Goal: Task Accomplishment & Management: Manage account settings

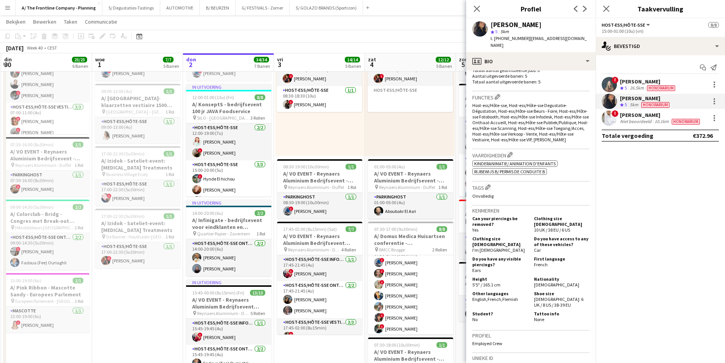
scroll to position [39, 0]
drag, startPoint x: 404, startPoint y: 242, endPoint x: 328, endPoint y: 150, distance: 119.7
click at [404, 242] on h3 "A/ Domus Medica Huisartsen conferentie - [GEOGRAPHIC_DATA]" at bounding box center [410, 240] width 85 height 14
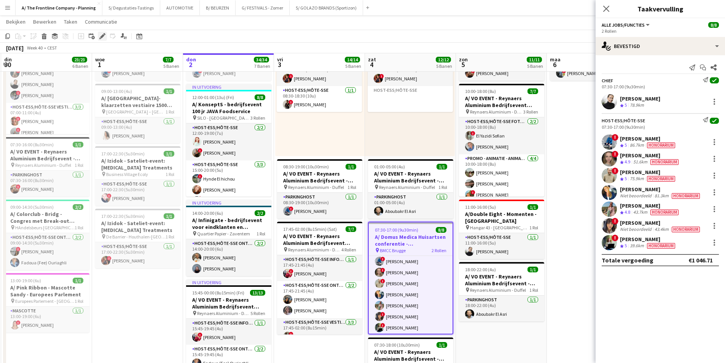
click at [103, 34] on icon "Bewerken" at bounding box center [102, 36] width 6 height 6
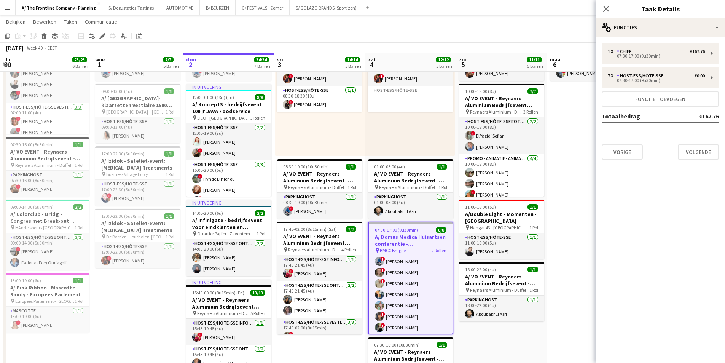
click at [404, 243] on h3 "A/ Domus Medica Huisartsen conferentie - [GEOGRAPHIC_DATA]" at bounding box center [411, 240] width 84 height 14
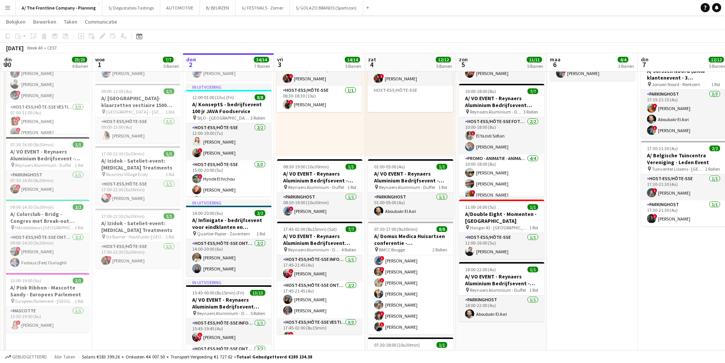
drag, startPoint x: 392, startPoint y: 232, endPoint x: 233, endPoint y: 32, distance: 256.3
click at [393, 232] on app-job-card "07:30-17:00 (9u30min) 8/8 A/ Domus Medica Huisartsen conferentie - [GEOGRAPHIC_…" at bounding box center [410, 278] width 85 height 113
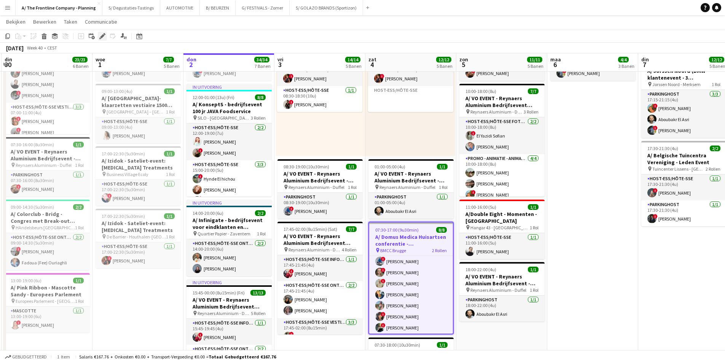
click at [105, 36] on icon "Bewerken" at bounding box center [102, 36] width 6 height 6
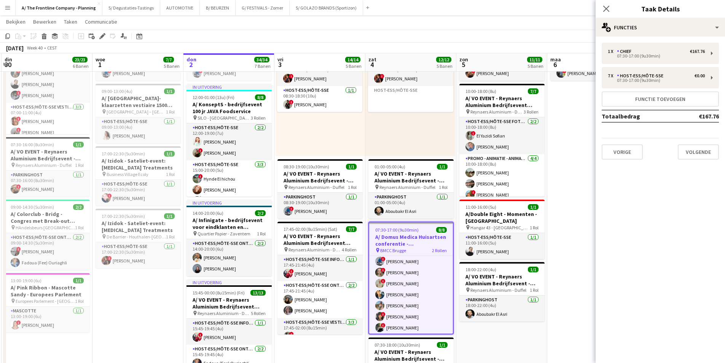
click at [645, 37] on div "1 x Chief €167.76 07:30-17:00 (9u30min) 7 x Host-ess/Hôte-sse €0.00 07:30-17:00…" at bounding box center [660, 101] width 129 height 129
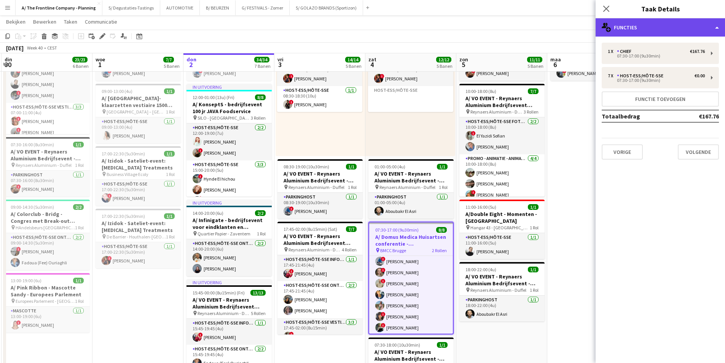
click at [654, 33] on div "multiple-users-add Functies" at bounding box center [660, 27] width 129 height 18
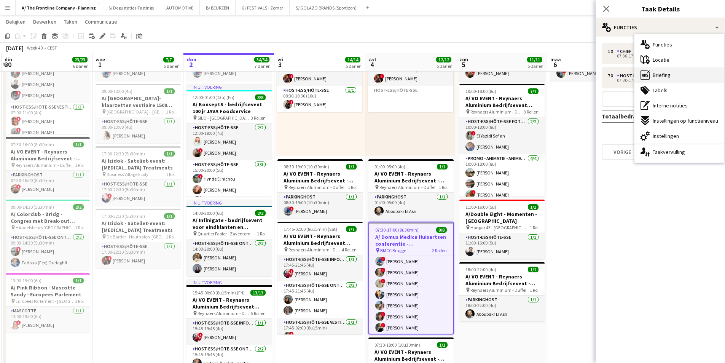
click at [685, 76] on div "ads-window Briefing" at bounding box center [680, 74] width 90 height 15
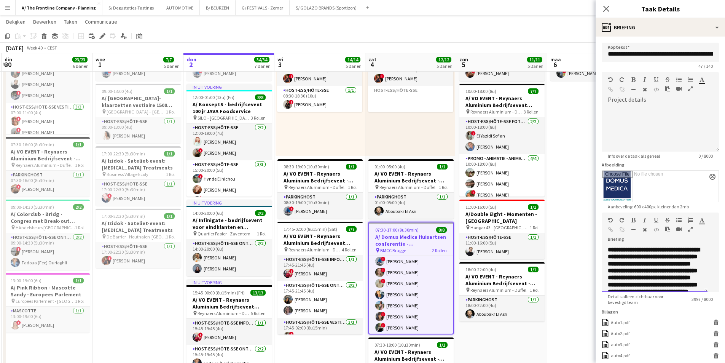
click at [665, 235] on div at bounding box center [682, 230] width 34 height 9
click at [688, 232] on icon "button" at bounding box center [690, 228] width 5 height 5
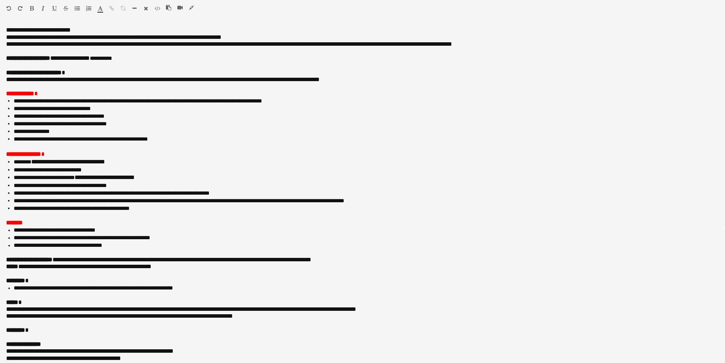
scroll to position [152, 0]
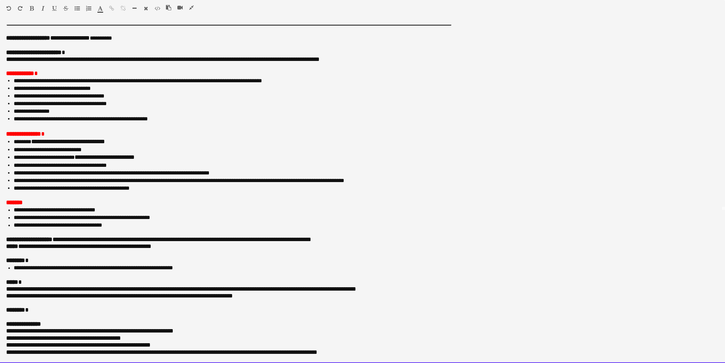
click at [8, 236] on p at bounding box center [362, 232] width 713 height 7
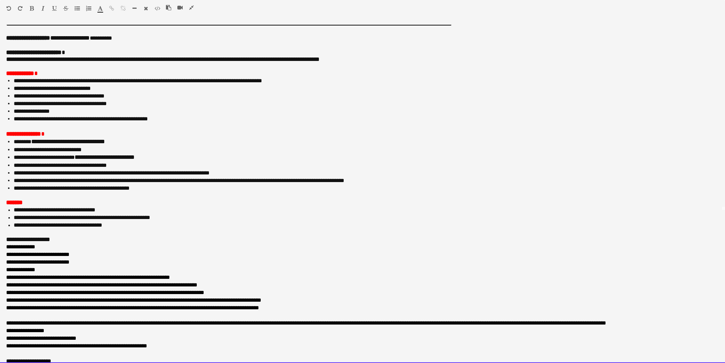
scroll to position [204, 0]
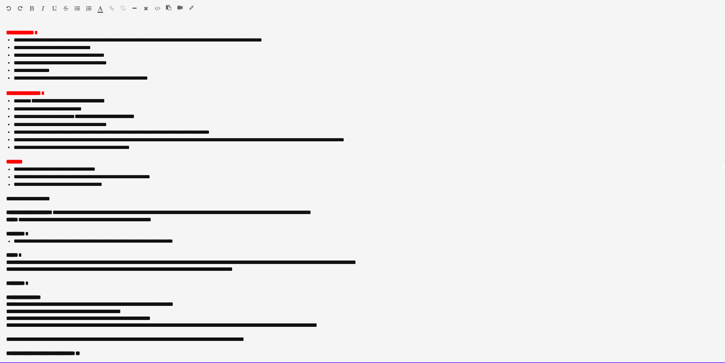
drag, startPoint x: 45, startPoint y: 206, endPoint x: 29, endPoint y: 207, distance: 16.0
click at [29, 207] on p at bounding box center [359, 205] width 707 height 7
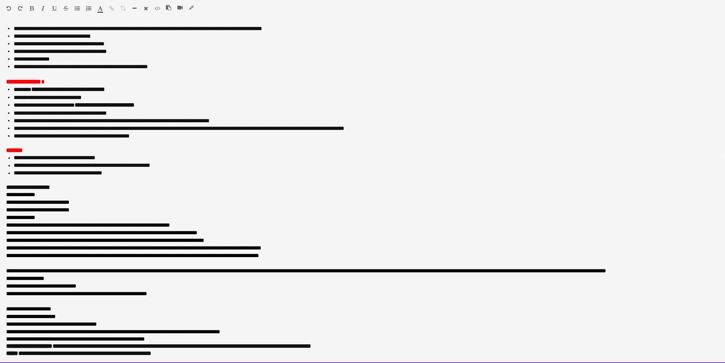
scroll to position [357, 0]
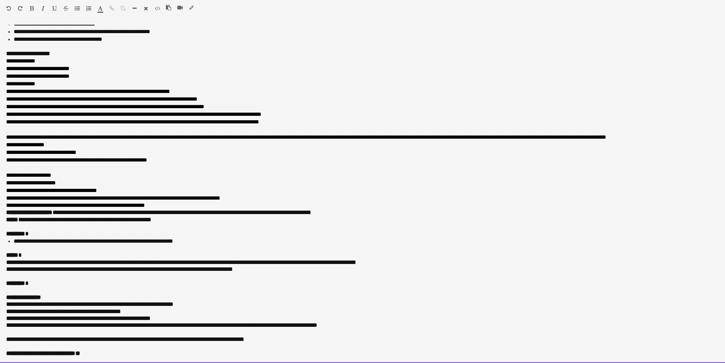
click at [2, 211] on div "**********" at bounding box center [362, 194] width 725 height 338
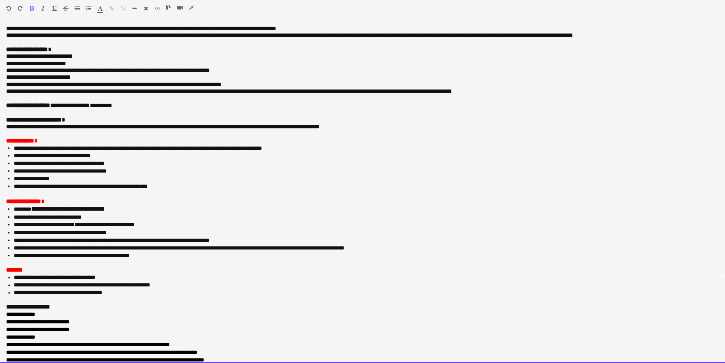
scroll to position [0, 0]
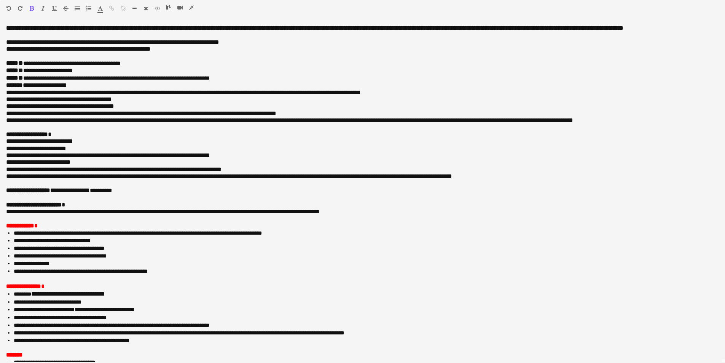
click at [191, 9] on icon "button" at bounding box center [191, 7] width 5 height 5
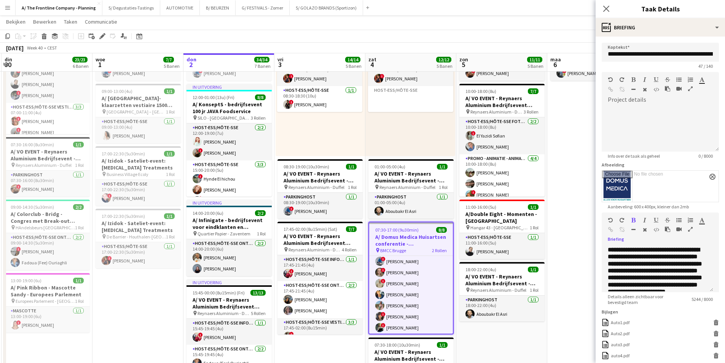
drag, startPoint x: 556, startPoint y: 247, endPoint x: 603, endPoint y: 183, distance: 79.6
click at [557, 247] on app-date-cell "Weergave Wisselen A/ Neutraal Ziekenfonds Vlaanderen (NZVL) - [GEOGRAPHIC_DATA]…" at bounding box center [592, 133] width 91 height 781
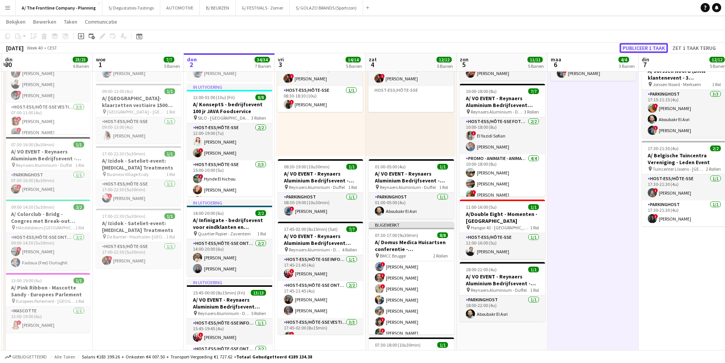
click at [645, 48] on button "Publiceer 1 taak" at bounding box center [644, 48] width 48 height 10
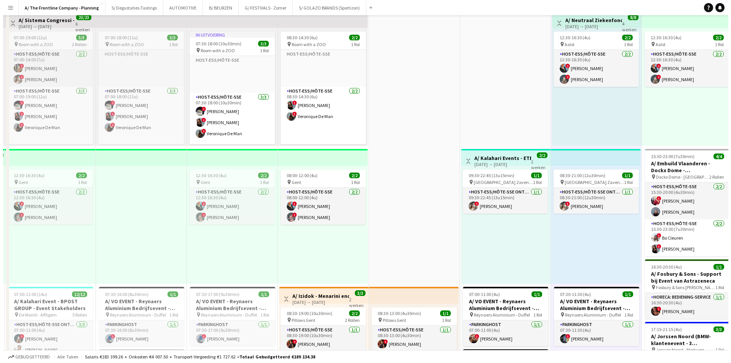
scroll to position [0, 0]
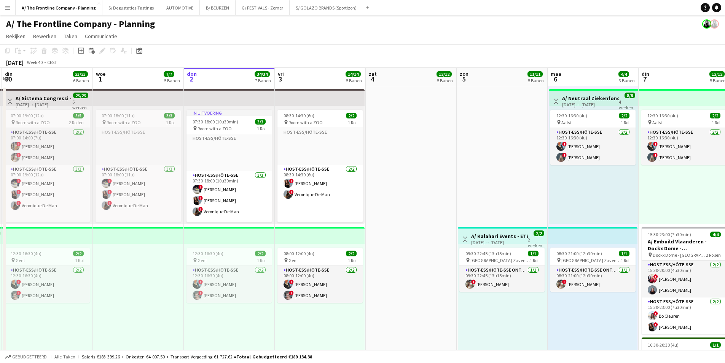
click at [11, 9] on button "Menu" at bounding box center [7, 7] width 15 height 15
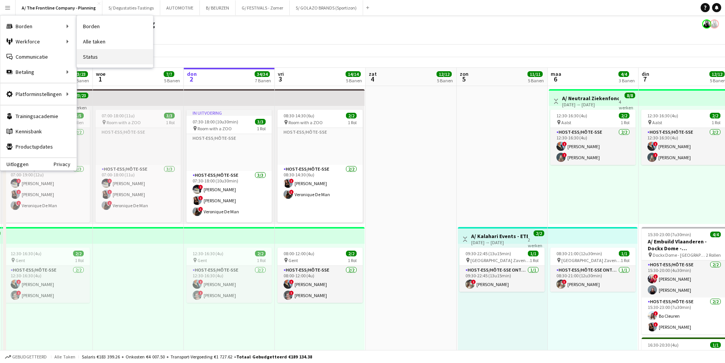
click at [125, 57] on link "Status" at bounding box center [115, 56] width 76 height 15
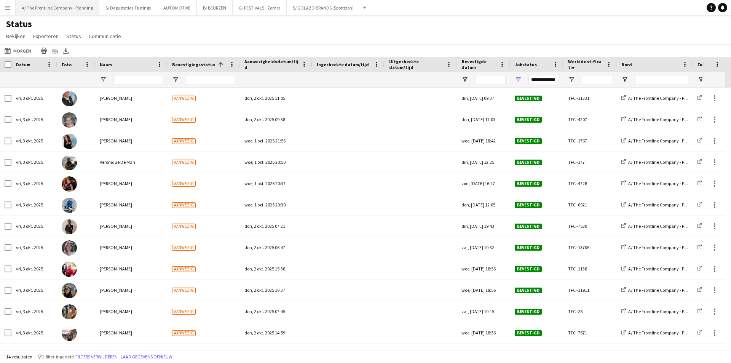
click at [42, 3] on button "A/ The Frontline Company - Planning Sluiten" at bounding box center [58, 7] width 84 height 15
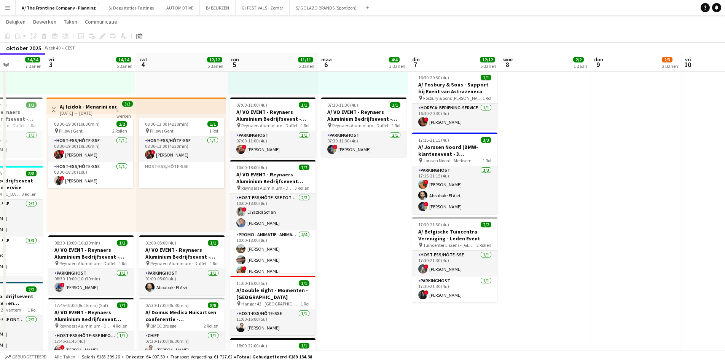
scroll to position [0, 229]
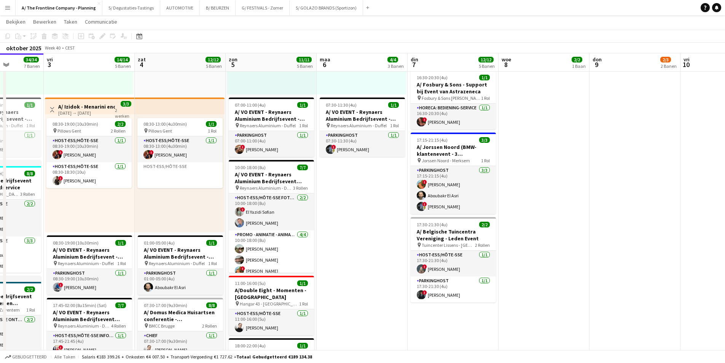
drag, startPoint x: 463, startPoint y: 172, endPoint x: 318, endPoint y: 183, distance: 145.4
click at [325, 193] on app-calendar-viewport "din 30 23/23 6 Banen woe 1 7/7 5 Banen don 2 34/34 7 Banen vri 3 14/14 5 Banen …" at bounding box center [362, 216] width 725 height 907
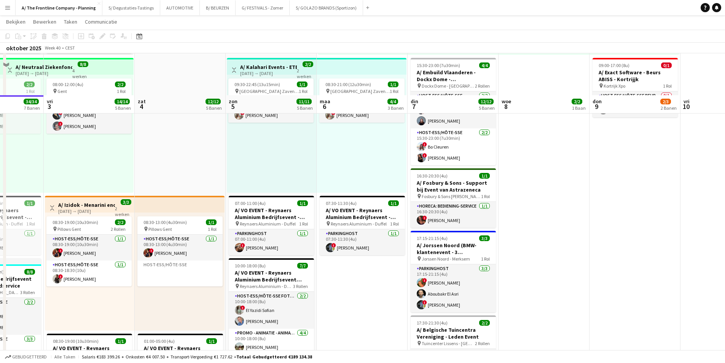
scroll to position [114, 0]
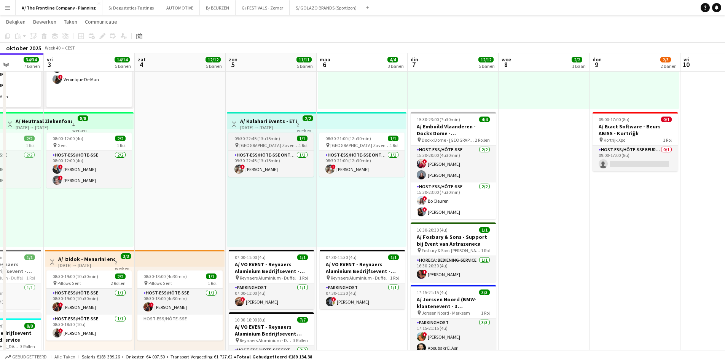
click at [294, 134] on app-job-card "09:30-22:45 (13u15min) 1/1 pin [GEOGRAPHIC_DATA] Zaventem 1 Rol Host-ess/Hôte-s…" at bounding box center [270, 154] width 85 height 44
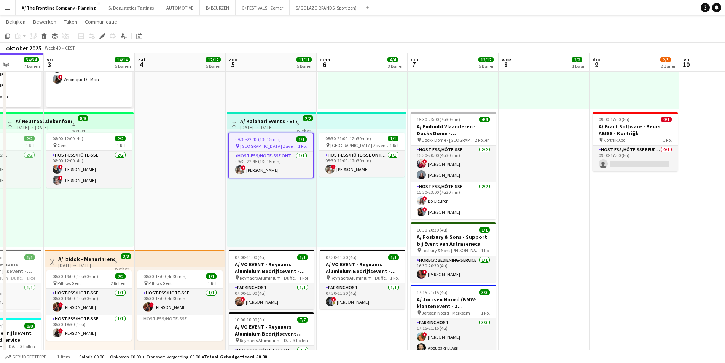
click at [258, 126] on div "[DATE] → [DATE]" at bounding box center [268, 127] width 57 height 6
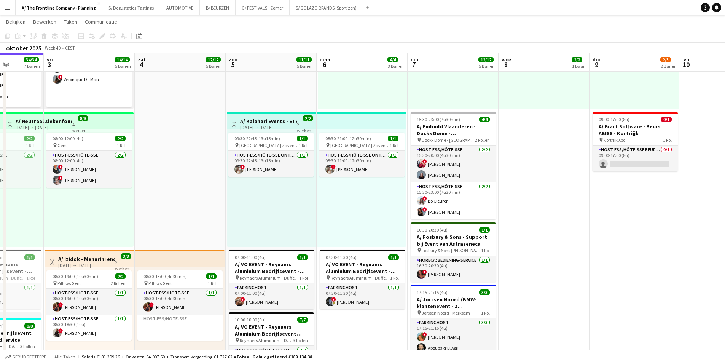
click at [282, 119] on h3 "A/ Kalahari Events - ETEX - international event - [GEOGRAPHIC_DATA] Pick-up (05…" at bounding box center [268, 121] width 57 height 7
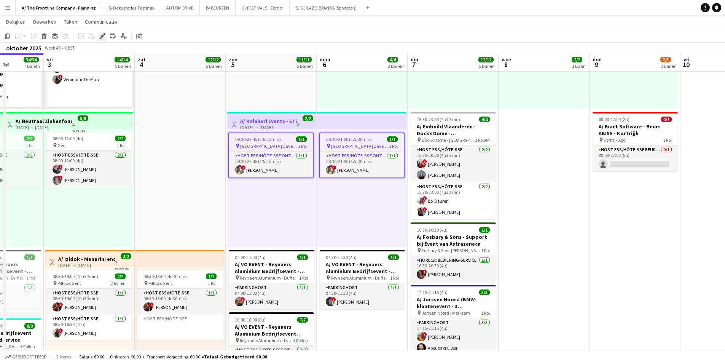
click at [100, 38] on icon "Bewerken" at bounding box center [102, 36] width 6 height 6
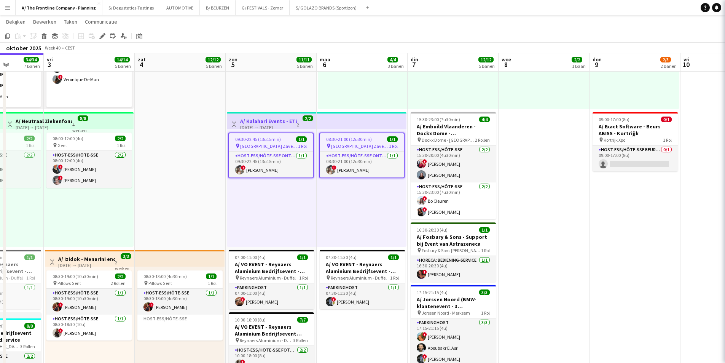
type input "**********"
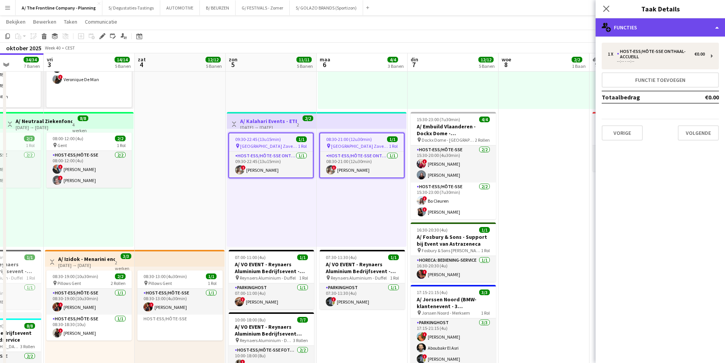
click at [622, 29] on div "multiple-users-add Functies" at bounding box center [660, 27] width 129 height 18
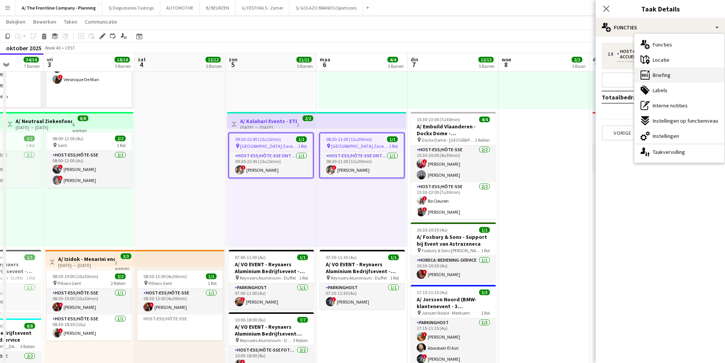
click at [684, 78] on div "ads-window Briefing" at bounding box center [680, 74] width 90 height 15
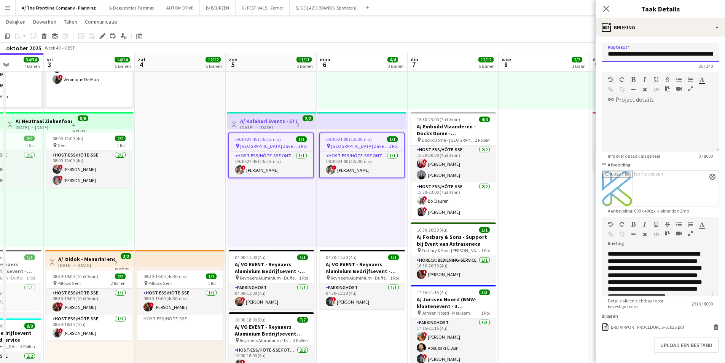
scroll to position [0, 110]
drag, startPoint x: 615, startPoint y: 53, endPoint x: 707, endPoint y: 49, distance: 92.2
click at [707, 49] on input "**********" at bounding box center [658, 52] width 112 height 19
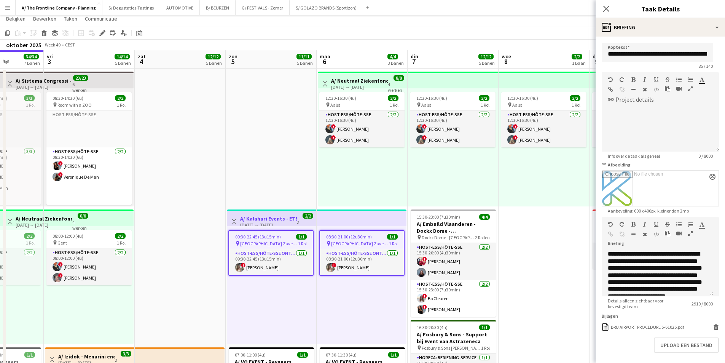
scroll to position [0, 0]
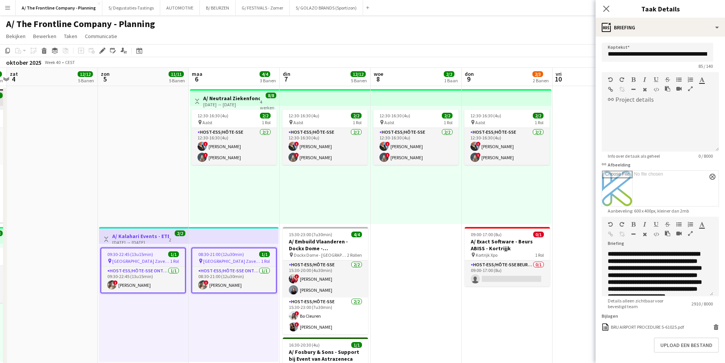
drag, startPoint x: 436, startPoint y: 201, endPoint x: 163, endPoint y: 220, distance: 273.6
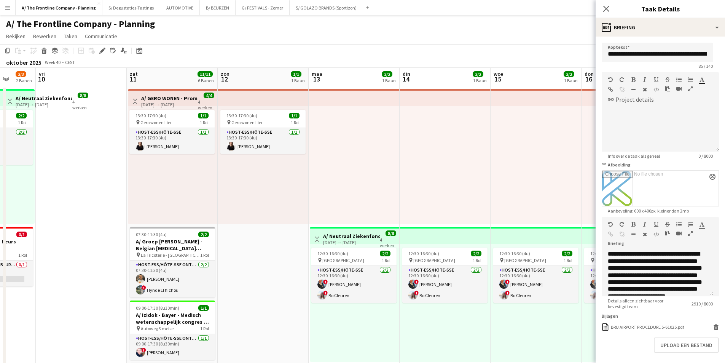
drag, startPoint x: 297, startPoint y: 214, endPoint x: 184, endPoint y: 214, distance: 113.0
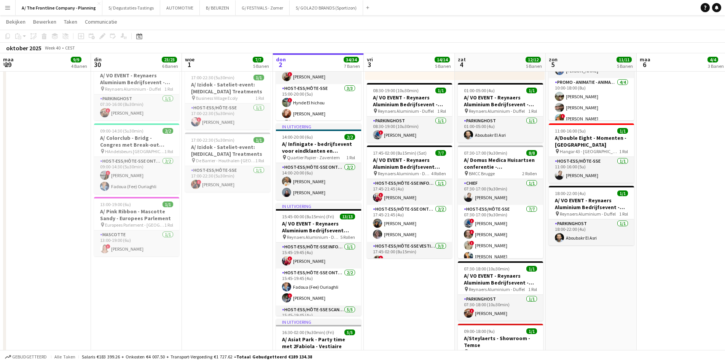
scroll to position [0, 182]
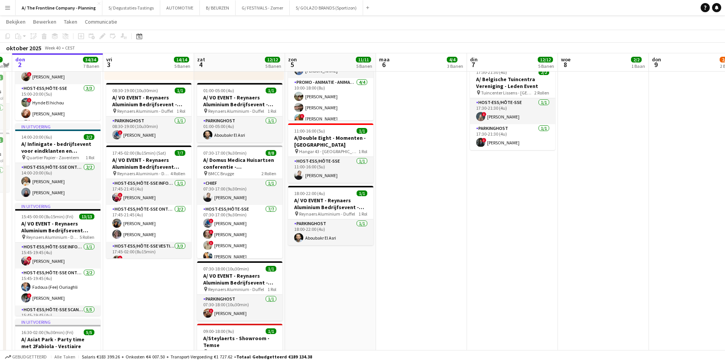
drag, startPoint x: 496, startPoint y: 146, endPoint x: 349, endPoint y: 59, distance: 171.0
click at [395, 147] on app-calendar-viewport "maa 29 9/9 4 Banen din 30 23/23 6 Banen woe 1 7/7 5 Banen don 2 34/34 7 Banen v…" at bounding box center [362, 64] width 725 height 907
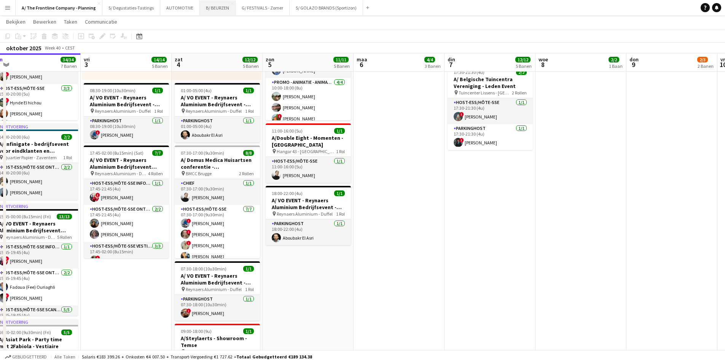
click at [209, 5] on button "B/ BEURZEN Sluiten" at bounding box center [218, 7] width 36 height 15
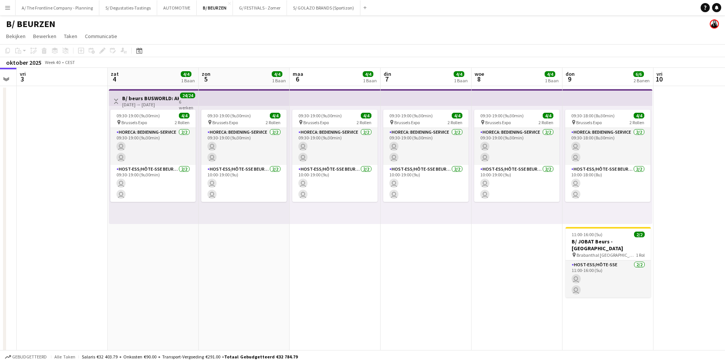
click at [164, 169] on app-calendar-viewport "maa 29 din 30 woe 1 don 2 vri 3 zat 4 4/4 1 Baan zon 5 4/4 1 Baan maa 6 4/4 1 B…" at bounding box center [362, 306] width 725 height 477
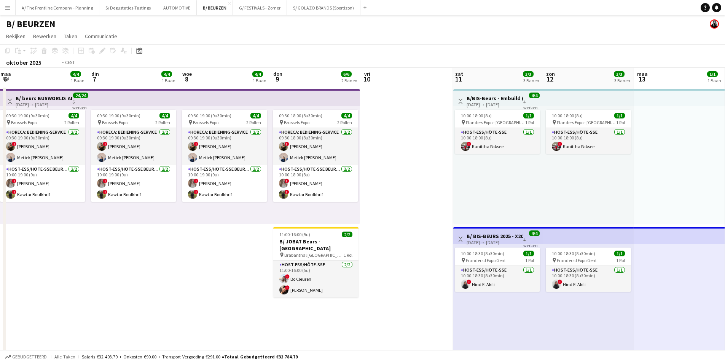
drag, startPoint x: 490, startPoint y: 190, endPoint x: 261, endPoint y: 199, distance: 229.0
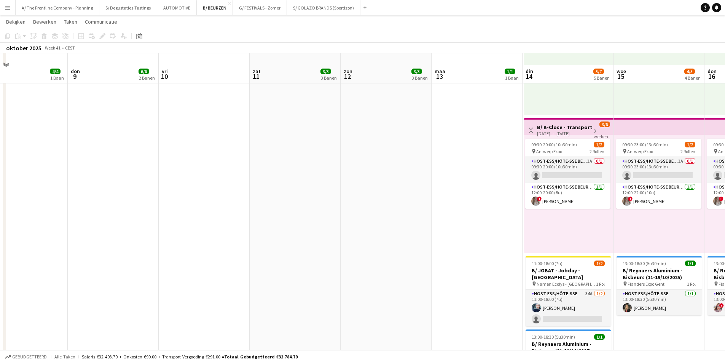
scroll to position [495, 0]
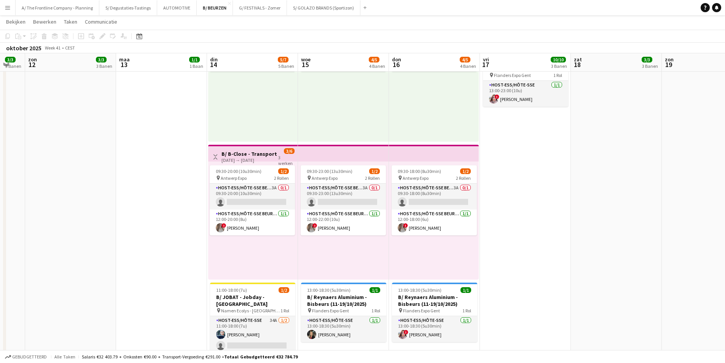
drag, startPoint x: 494, startPoint y: 213, endPoint x: 197, endPoint y: 201, distance: 296.7
click at [197, 201] on app-calendar-viewport "don 9 6/6 2 Banen vri 10 zat 11 3/3 3 Banen zon 12 3/3 3 Banen maa 13 1/1 1 Baa…" at bounding box center [362, 36] width 725 height 1002
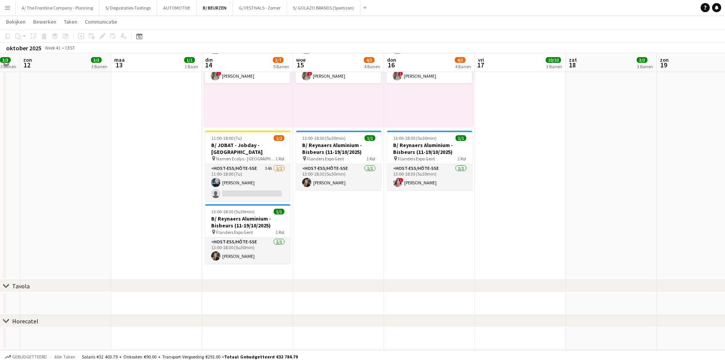
scroll to position [647, 0]
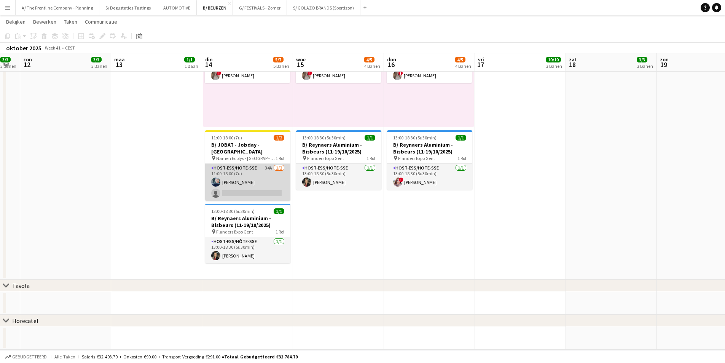
click at [265, 187] on app-card-role "Host-ess/Hôte-sse 34A 1/2 11:00-18:00 (7u) Damien Van Brabant single-neutral-ac…" at bounding box center [247, 182] width 85 height 37
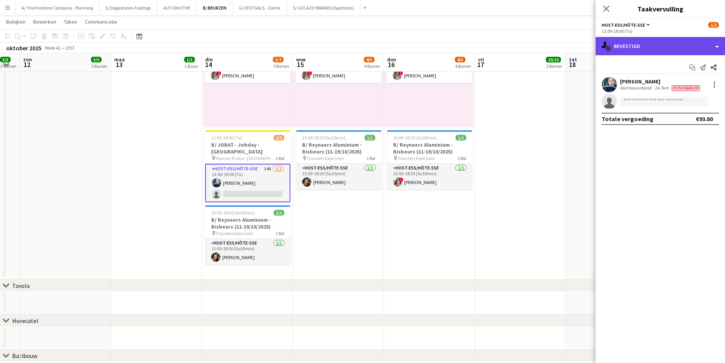
click at [637, 48] on div "single-neutral-actions-check-2 Bevestigd" at bounding box center [660, 46] width 129 height 18
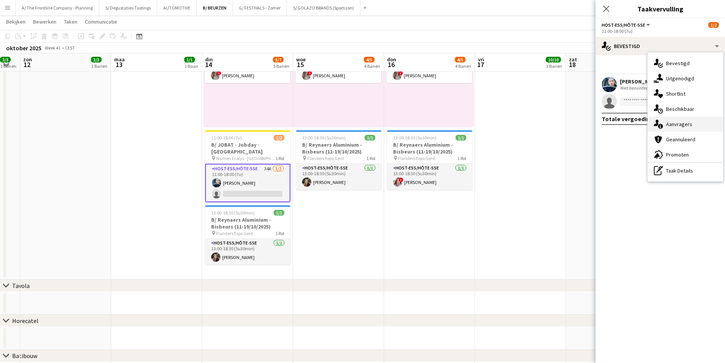
click at [668, 120] on div "single-neutral-actions-information Aanvragers" at bounding box center [685, 123] width 75 height 15
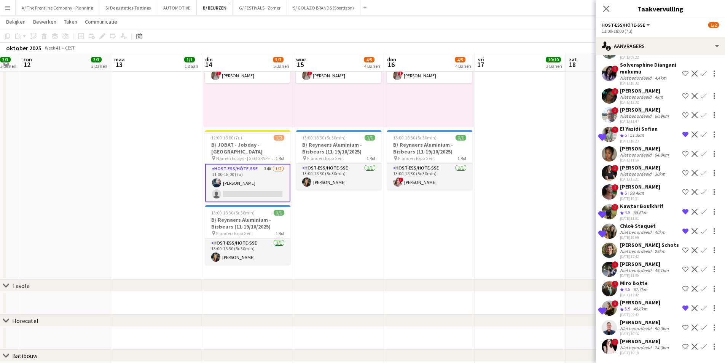
scroll to position [495, 0]
click at [701, 228] on app-icon "Bevestigen" at bounding box center [704, 231] width 6 height 6
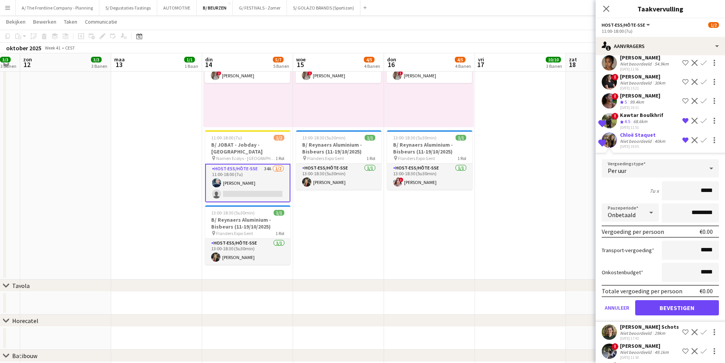
click at [633, 144] on div "Niet beoordeeld" at bounding box center [636, 141] width 33 height 6
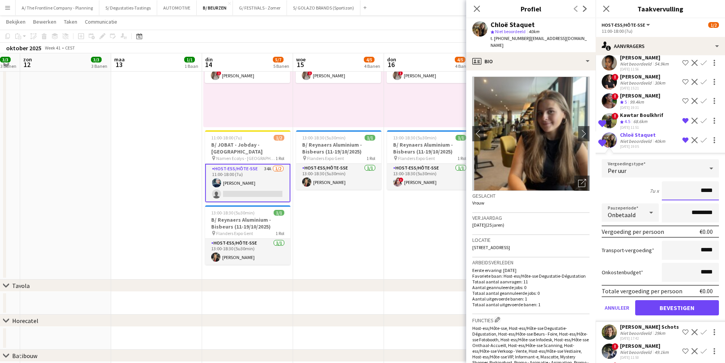
drag, startPoint x: 697, startPoint y: 210, endPoint x: 713, endPoint y: 207, distance: 16.2
click at [713, 207] on form "Vergoedingstype Per uur 7u x ***** Pauzeperiode Onbetaald ********* Vergoeding …" at bounding box center [660, 240] width 129 height 163
type input "******"
drag, startPoint x: 683, startPoint y: 234, endPoint x: 676, endPoint y: 236, distance: 7.7
click at [676, 222] on input "*********" at bounding box center [690, 212] width 57 height 19
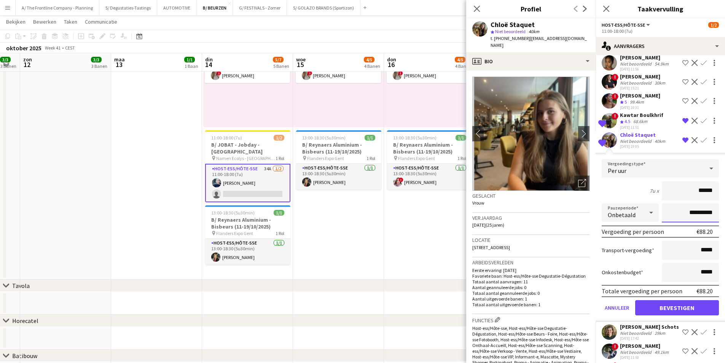
type input "**********"
click at [663, 315] on button "Bevestigen" at bounding box center [677, 307] width 84 height 15
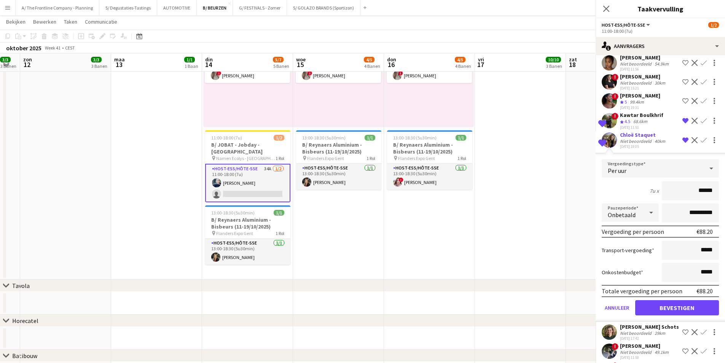
scroll to position [412, 0]
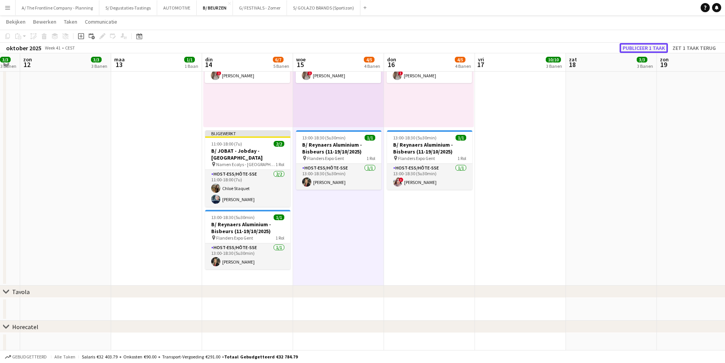
click at [637, 47] on button "Publiceer 1 taak" at bounding box center [644, 48] width 48 height 10
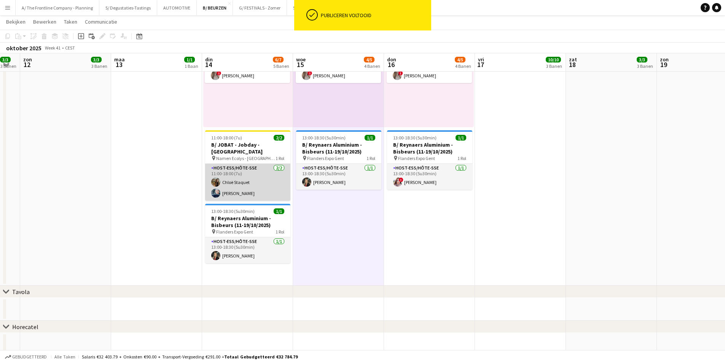
click at [259, 182] on app-card-role "Host-ess/Hôte-sse 2/2 11:00-18:00 (7u) Chloë Staquet Damien Van Brabant" at bounding box center [247, 182] width 85 height 37
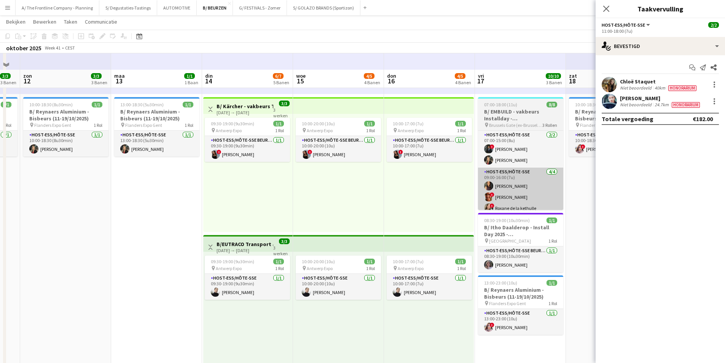
scroll to position [266, 0]
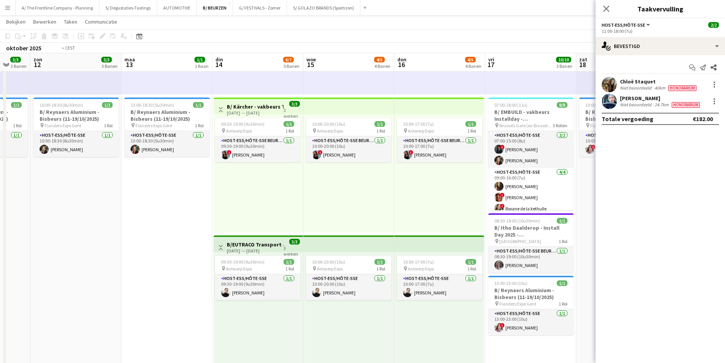
drag, startPoint x: 504, startPoint y: 169, endPoint x: 64, endPoint y: 179, distance: 440.5
click at [59, 179] on app-calendar-viewport "don 9 6/6 2 Banen vri 10 zat 11 3/3 3 Banen zon 12 3/3 3 Banen maa 13 1/1 1 Baa…" at bounding box center [362, 264] width 725 height 1002
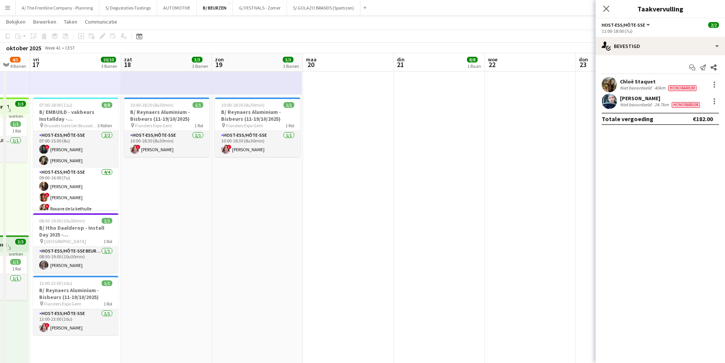
drag, startPoint x: 284, startPoint y: 169, endPoint x: 315, endPoint y: 179, distance: 32.5
click at [289, 169] on app-calendar-viewport "din 14 6/7 5 Banen woe 15 4/5 4 Banen don 16 4/5 4 Banen vri 17 10/10 3 Banen z…" at bounding box center [362, 264] width 725 height 1002
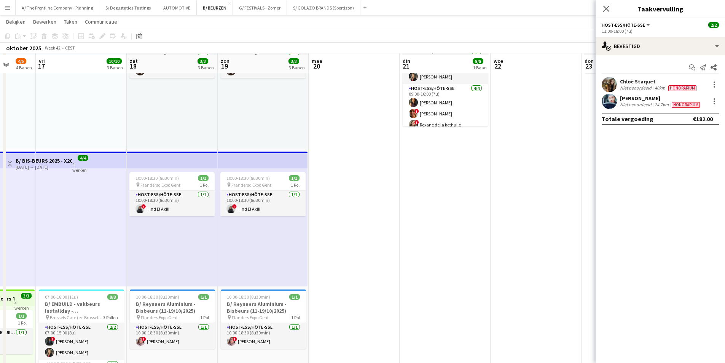
scroll to position [0, 0]
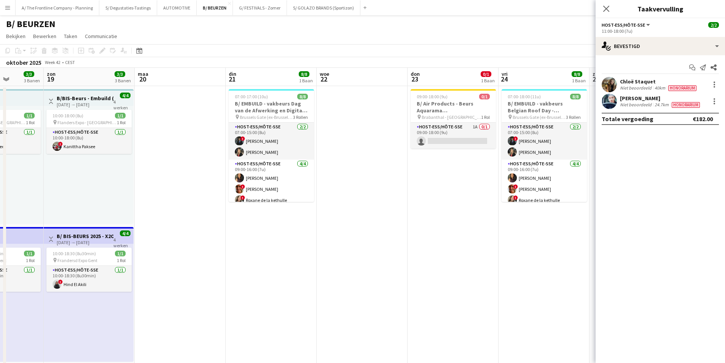
drag, startPoint x: 449, startPoint y: 142, endPoint x: 187, endPoint y: 173, distance: 264.1
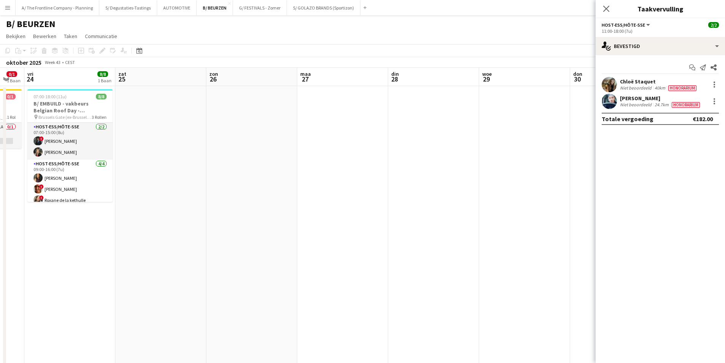
drag, startPoint x: 83, startPoint y: 196, endPoint x: 134, endPoint y: 195, distance: 50.3
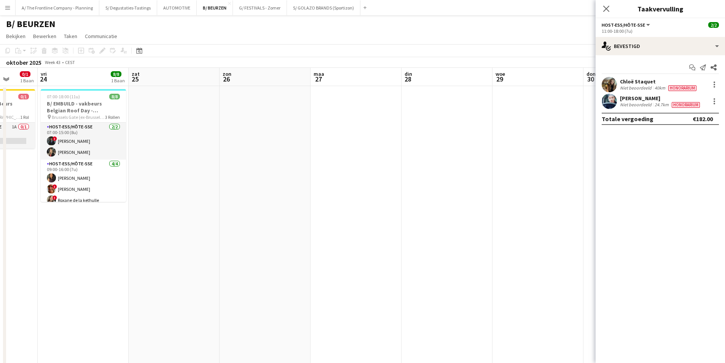
drag, startPoint x: 241, startPoint y: 192, endPoint x: 488, endPoint y: 163, distance: 248.4
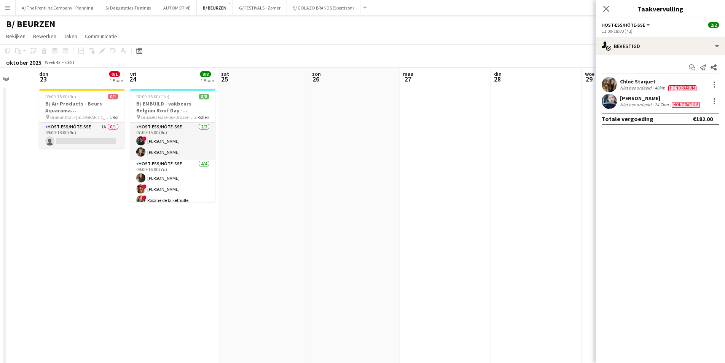
scroll to position [0, 209]
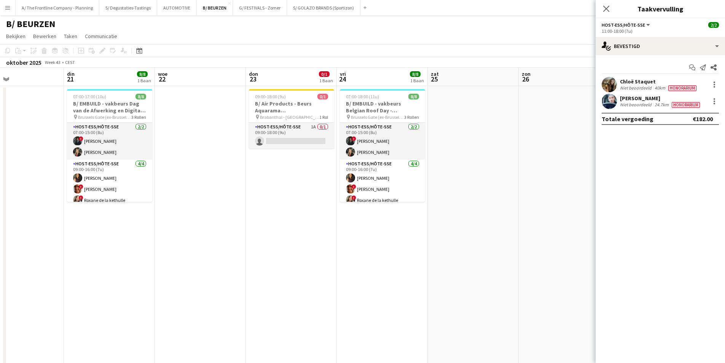
drag, startPoint x: 161, startPoint y: 163, endPoint x: 449, endPoint y: 134, distance: 289.5
click at [306, 135] on app-card-role "Host-ess/Hôte-sse 1A 0/1 09:00-18:00 (9u) single-neutral-actions" at bounding box center [291, 136] width 85 height 26
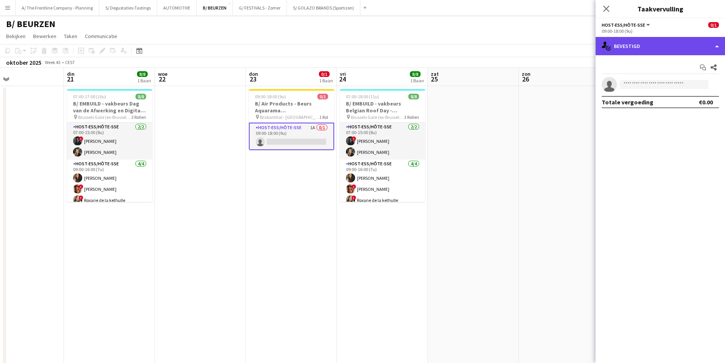
click at [647, 48] on div "single-neutral-actions-check-2 Bevestigd" at bounding box center [660, 46] width 129 height 18
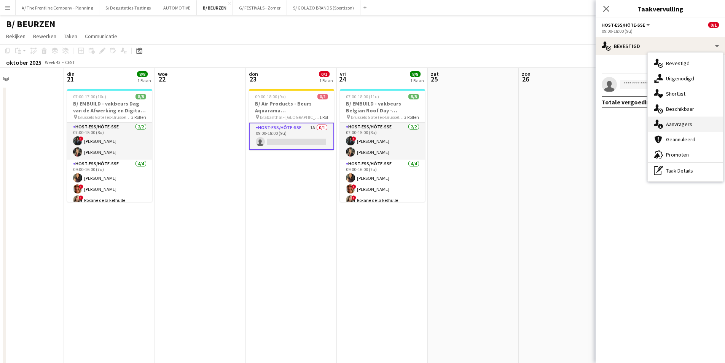
click at [670, 123] on span "Aanvragers" at bounding box center [679, 124] width 26 height 7
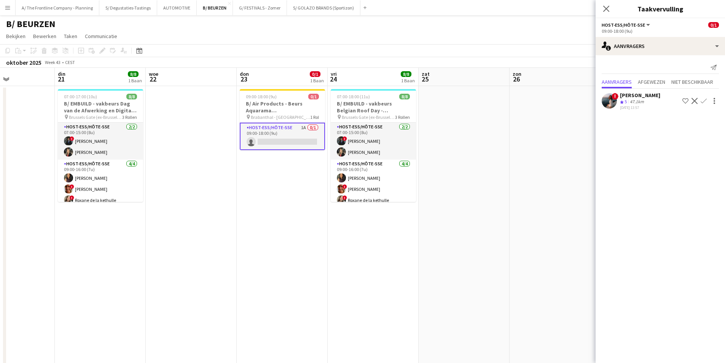
drag, startPoint x: 526, startPoint y: 128, endPoint x: 320, endPoint y: 135, distance: 206.4
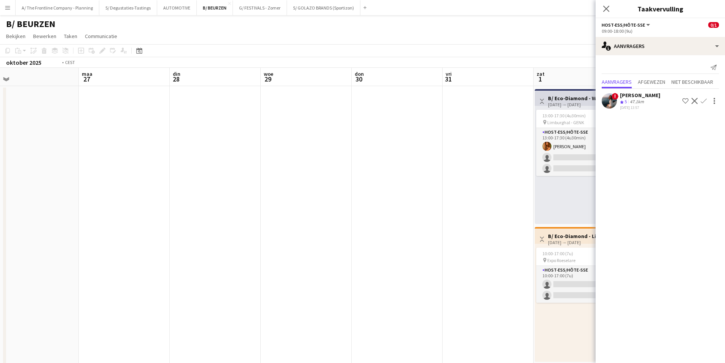
drag, startPoint x: 124, startPoint y: 137, endPoint x: 40, endPoint y: 140, distance: 84.2
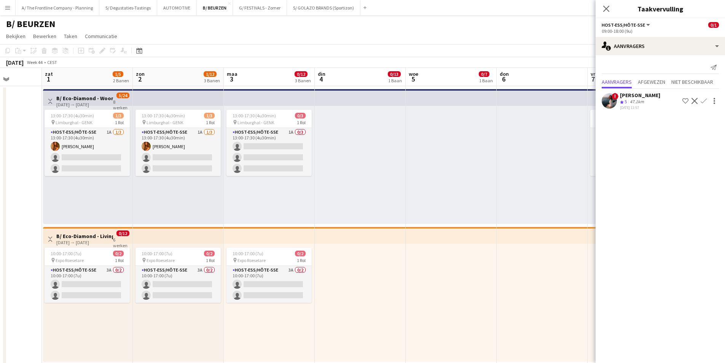
drag, startPoint x: 427, startPoint y: 188, endPoint x: 118, endPoint y: 195, distance: 309.9
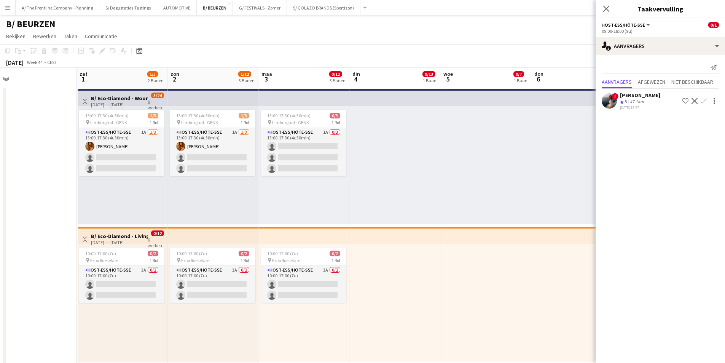
drag, startPoint x: 102, startPoint y: 199, endPoint x: 136, endPoint y: 199, distance: 34.6
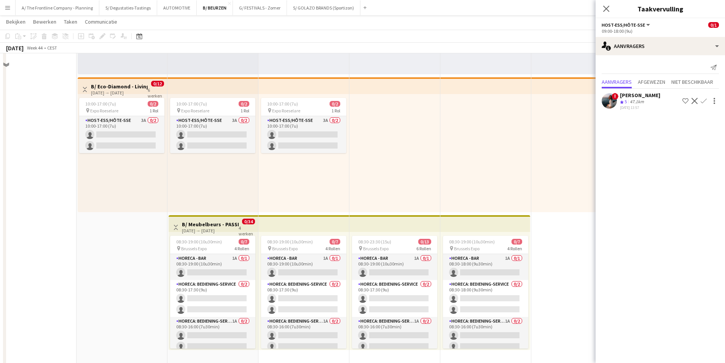
scroll to position [152, 0]
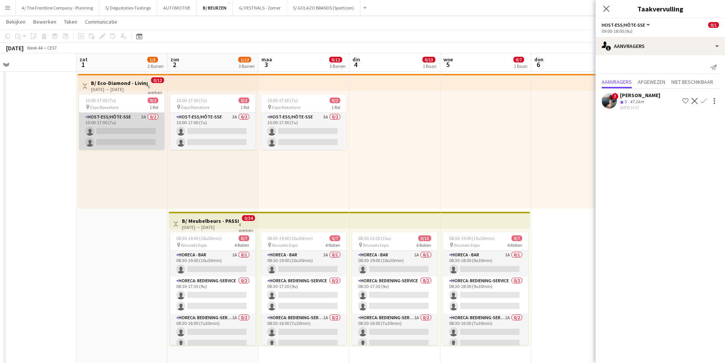
click at [113, 138] on app-card-role "Host-ess/Hôte-sse 3A 0/2 10:00-17:00 (7u) single-neutral-actions single-neutral…" at bounding box center [121, 131] width 85 height 37
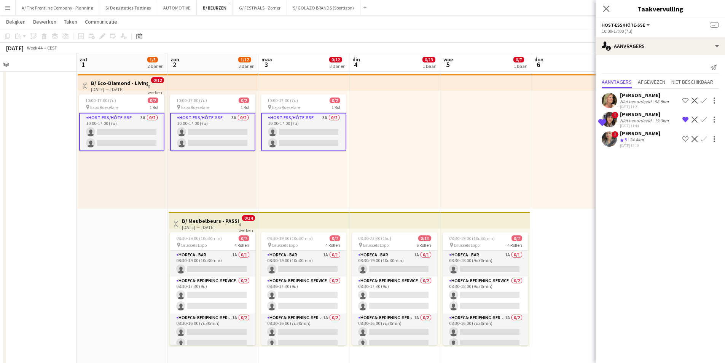
click at [631, 120] on div "Niet beoordeeld" at bounding box center [636, 121] width 33 height 6
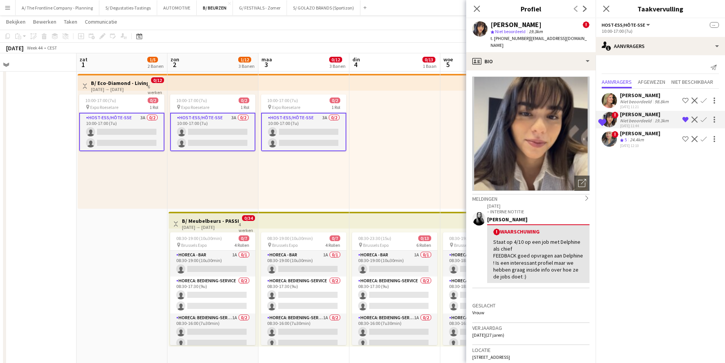
click at [705, 118] on app-icon "Bevestigen" at bounding box center [704, 119] width 6 height 6
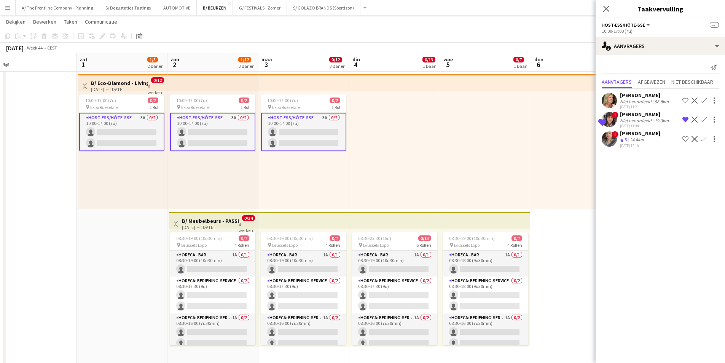
click at [703, 118] on app-icon "Bevestigen" at bounding box center [704, 119] width 6 height 6
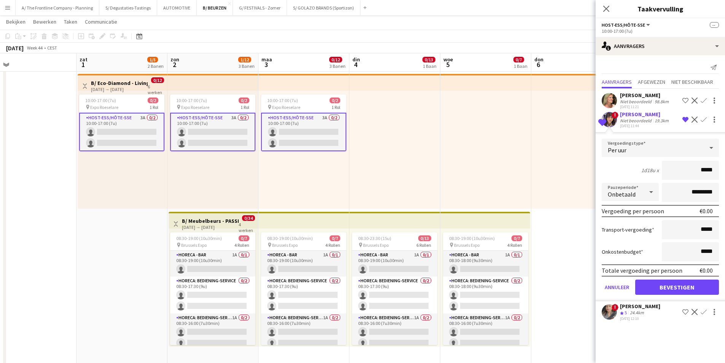
click at [611, 116] on app-user-avatar at bounding box center [609, 119] width 15 height 15
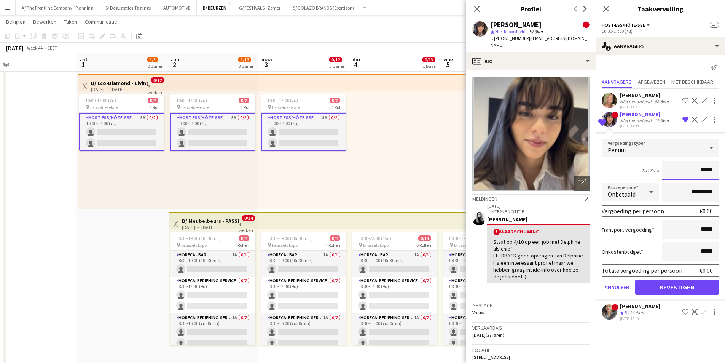
drag, startPoint x: 702, startPoint y: 170, endPoint x: 727, endPoint y: 169, distance: 25.5
click at [725, 169] on html "Menu Borden Borden Borden Alle taken Status Werkforce Werkforce Mijn personeel …" at bounding box center [362, 370] width 725 height 1044
type input "******"
click at [625, 169] on div "1d18u x ******" at bounding box center [660, 170] width 117 height 19
drag, startPoint x: 689, startPoint y: 194, endPoint x: 685, endPoint y: 193, distance: 3.9
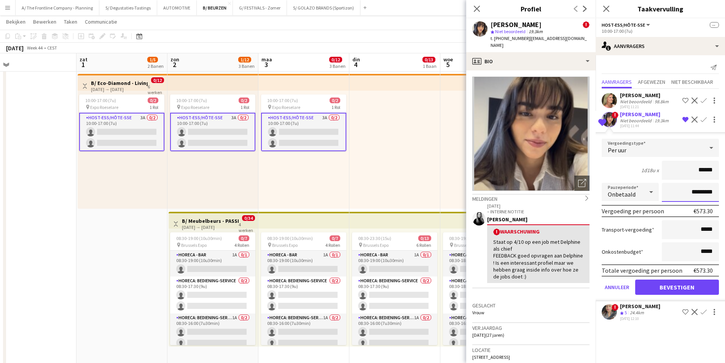
click at [685, 193] on input "*********" at bounding box center [690, 192] width 57 height 19
type input "**********"
click at [701, 291] on button "Bevestigen" at bounding box center [677, 286] width 84 height 15
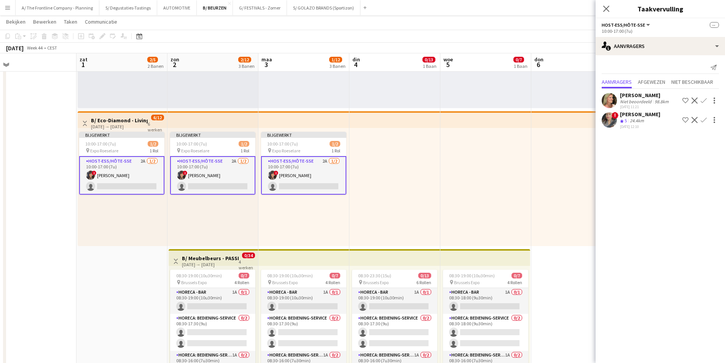
scroll to position [38, 0]
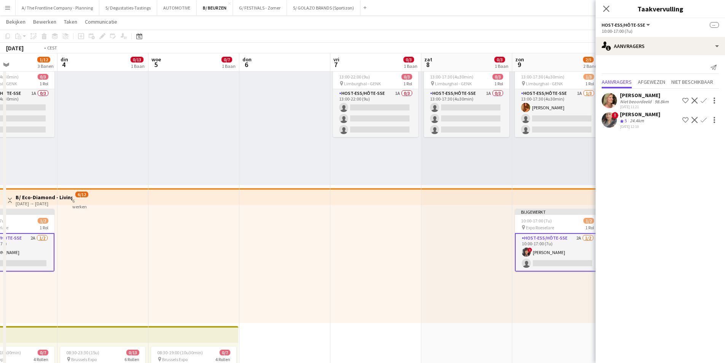
drag, startPoint x: 309, startPoint y: 229, endPoint x: 190, endPoint y: 229, distance: 119.5
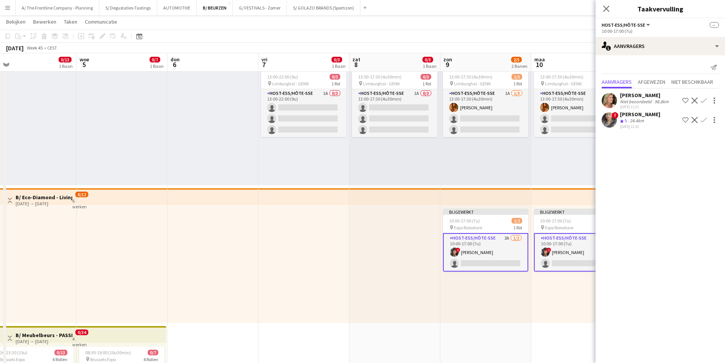
drag, startPoint x: 387, startPoint y: 258, endPoint x: 160, endPoint y: 260, distance: 227.2
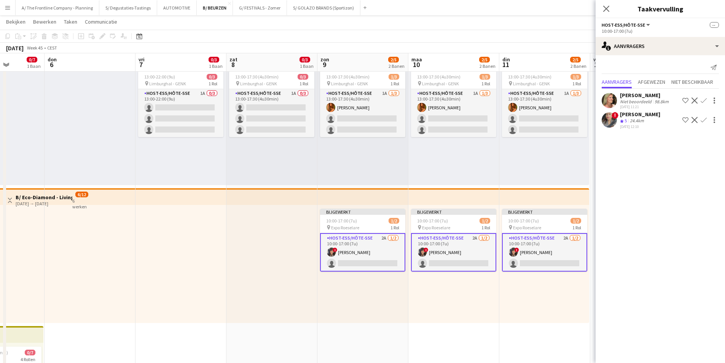
drag, startPoint x: 447, startPoint y: 293, endPoint x: 389, endPoint y: 298, distance: 57.6
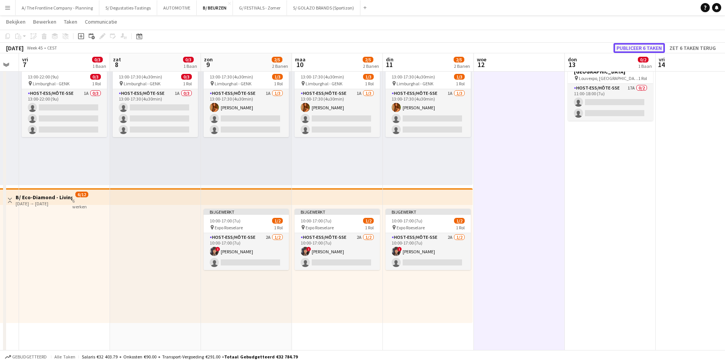
click at [644, 45] on button "Publiceer 6 taken" at bounding box center [639, 48] width 51 height 10
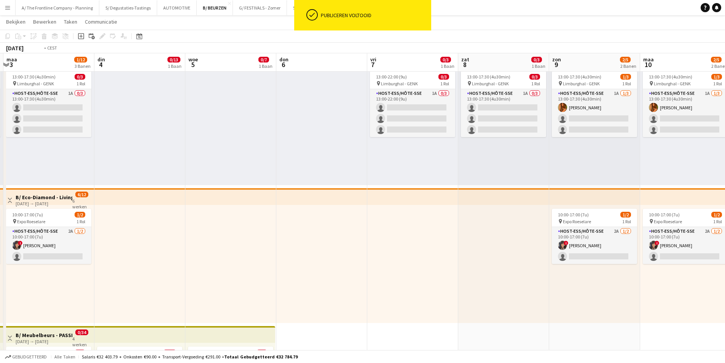
drag, startPoint x: 132, startPoint y: 185, endPoint x: 480, endPoint y: 180, distance: 348.3
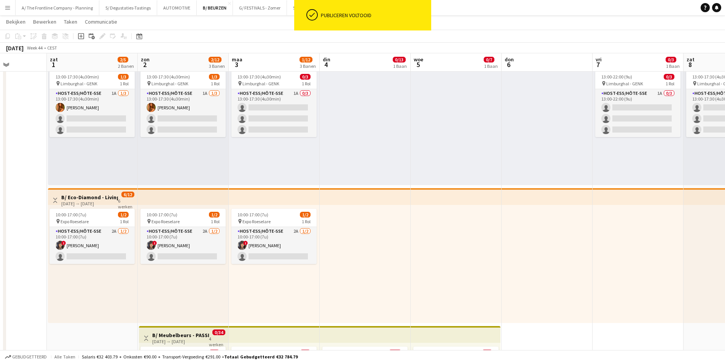
drag, startPoint x: 250, startPoint y: 180, endPoint x: 461, endPoint y: 175, distance: 210.5
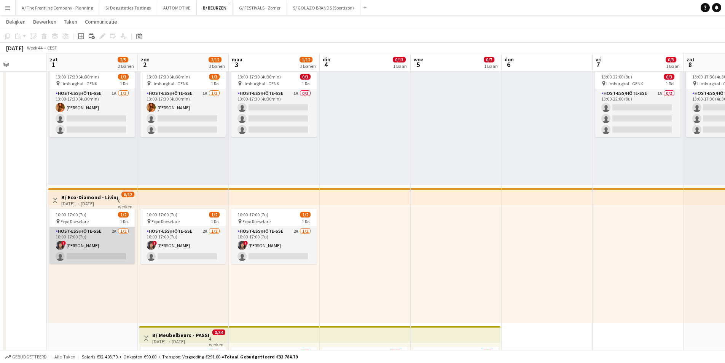
click at [94, 238] on app-card-role "Host-ess/Hôte-sse 2A 1/2 10:00-17:00 (7u) ! Yasmine Saidani single-neutral-acti…" at bounding box center [91, 245] width 85 height 37
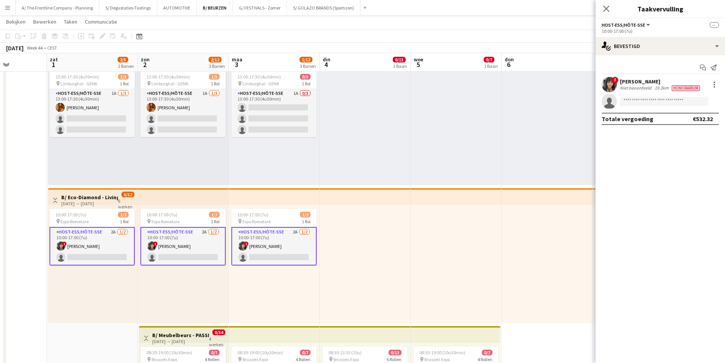
click at [657, 80] on div "[PERSON_NAME]" at bounding box center [660, 81] width 81 height 7
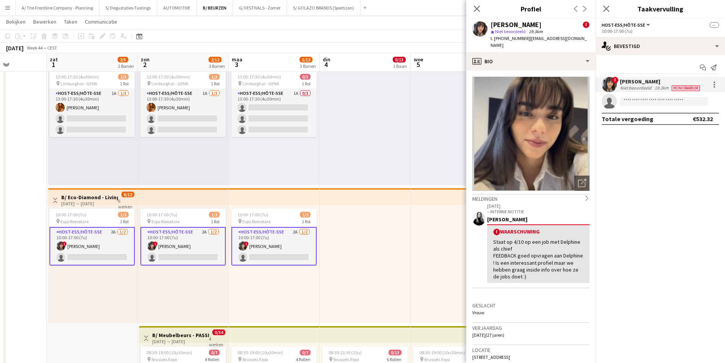
click at [516, 27] on div "[PERSON_NAME]" at bounding box center [516, 24] width 51 height 7
copy div "[PERSON_NAME]"
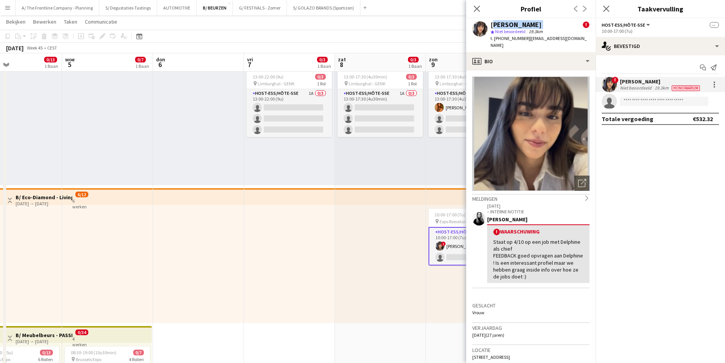
drag, startPoint x: 427, startPoint y: 204, endPoint x: 78, endPoint y: 224, distance: 349.2
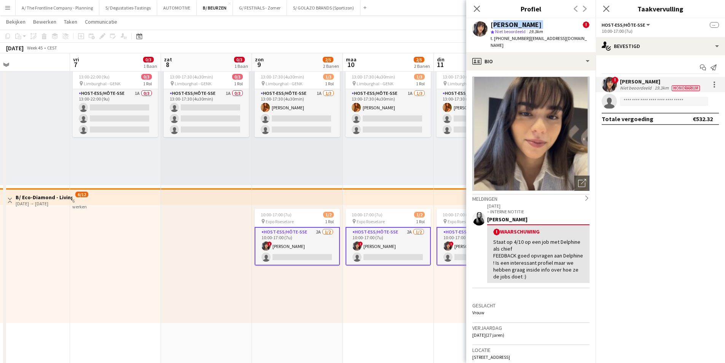
scroll to position [0, 241]
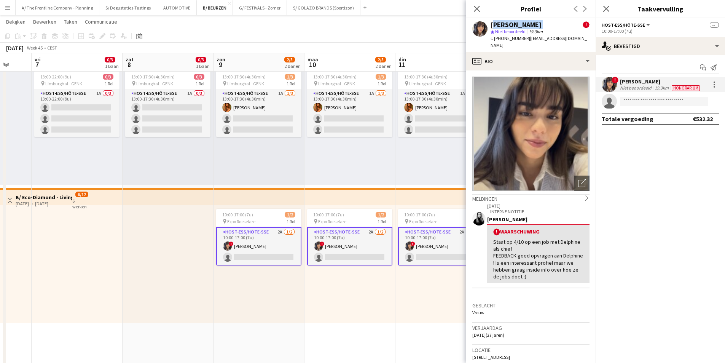
drag, startPoint x: 362, startPoint y: 210, endPoint x: 150, endPoint y: 212, distance: 212.4
